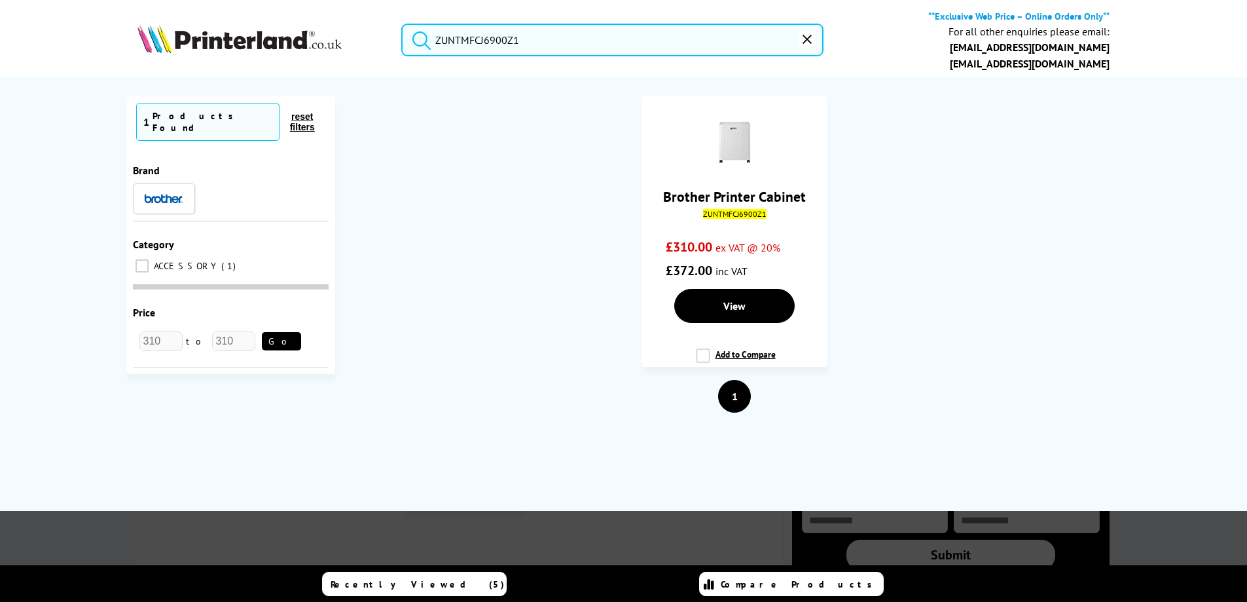
click at [461, 46] on input "ZUNTMFCJ6900Z1" at bounding box center [612, 40] width 422 height 33
paste input "TD4520TNZU2"
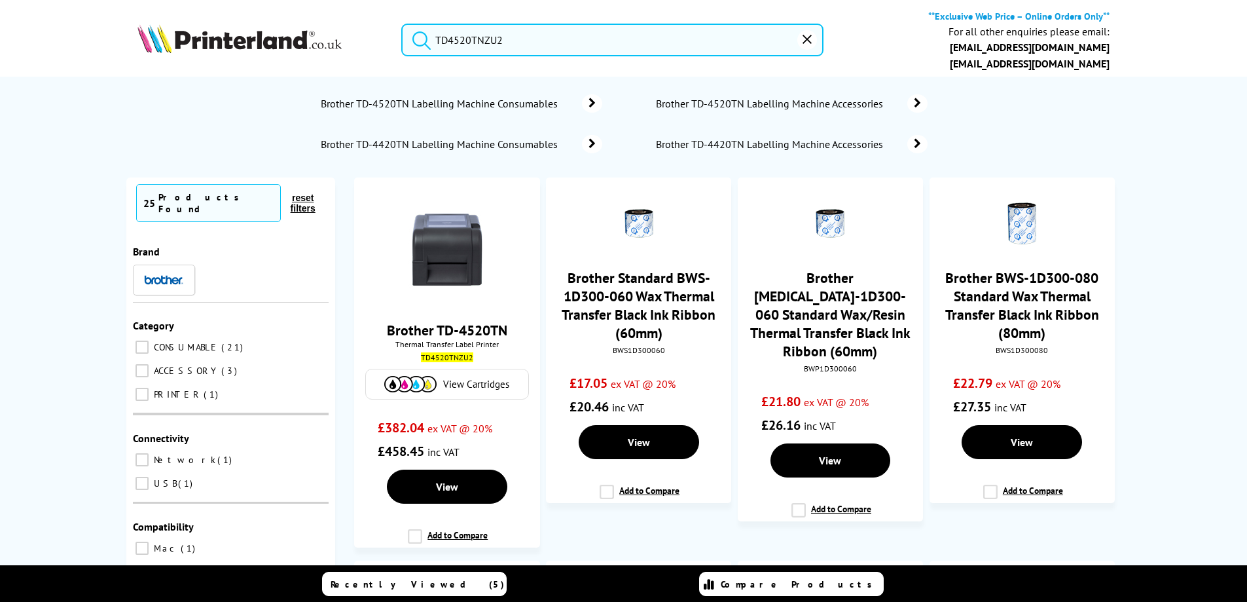
type input "TD4520TNZU2"
click at [402, 24] on button "submit" at bounding box center [418, 38] width 33 height 29
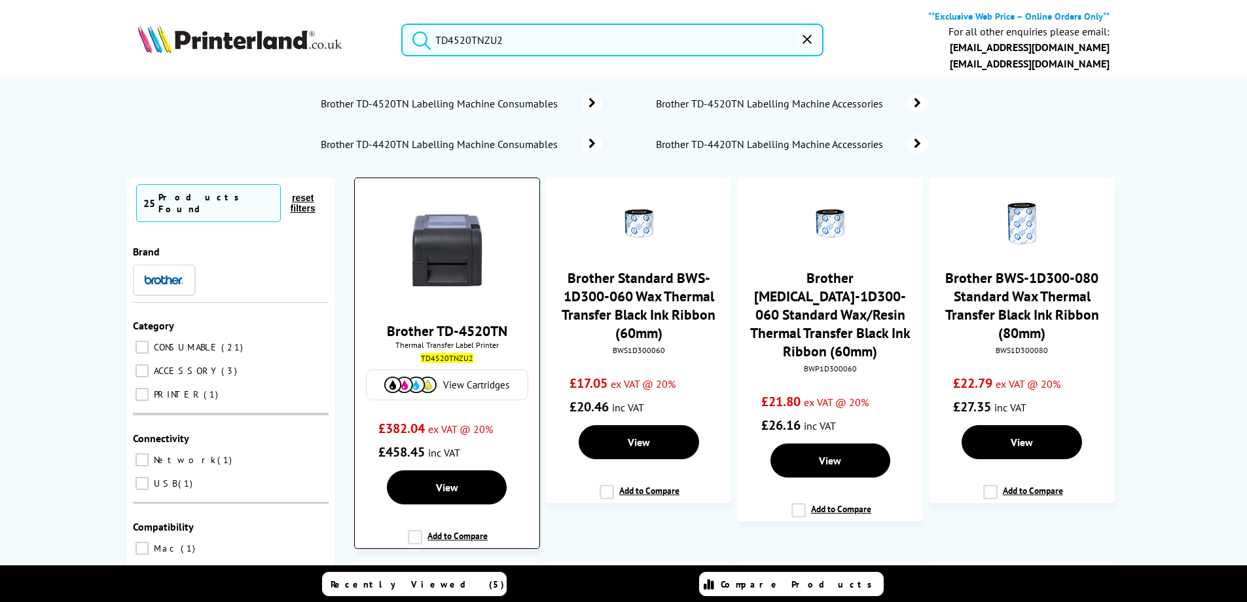
click at [445, 334] on link "Brother TD-4520TN" at bounding box center [447, 330] width 120 height 18
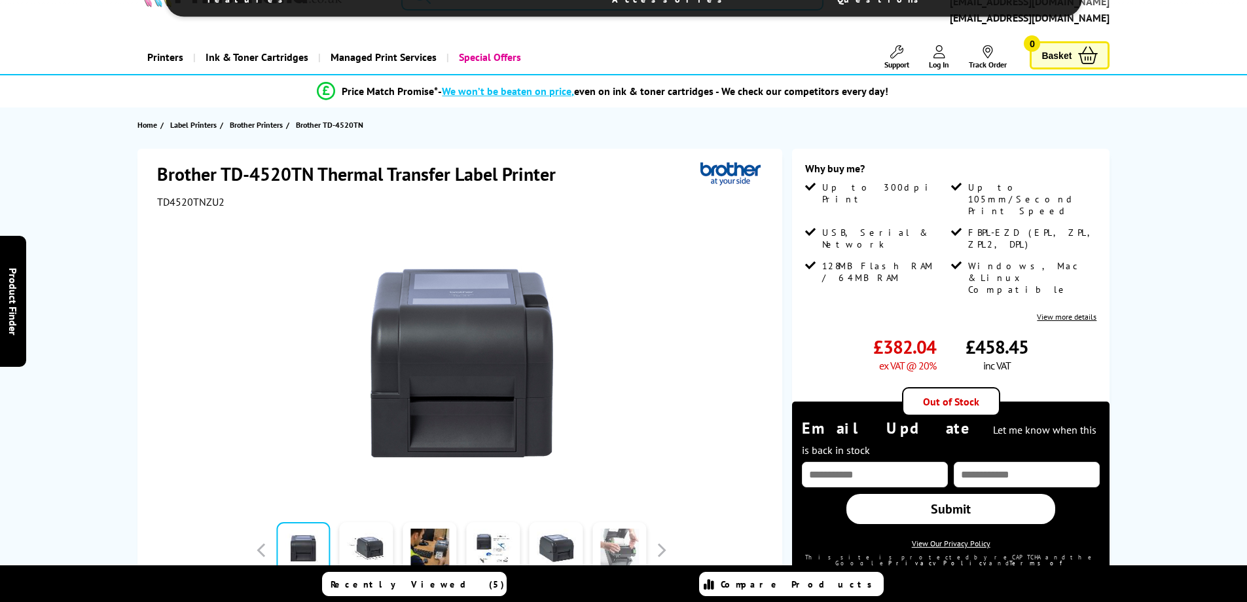
scroll to position [65, 0]
